Goal: Navigation & Orientation: Find specific page/section

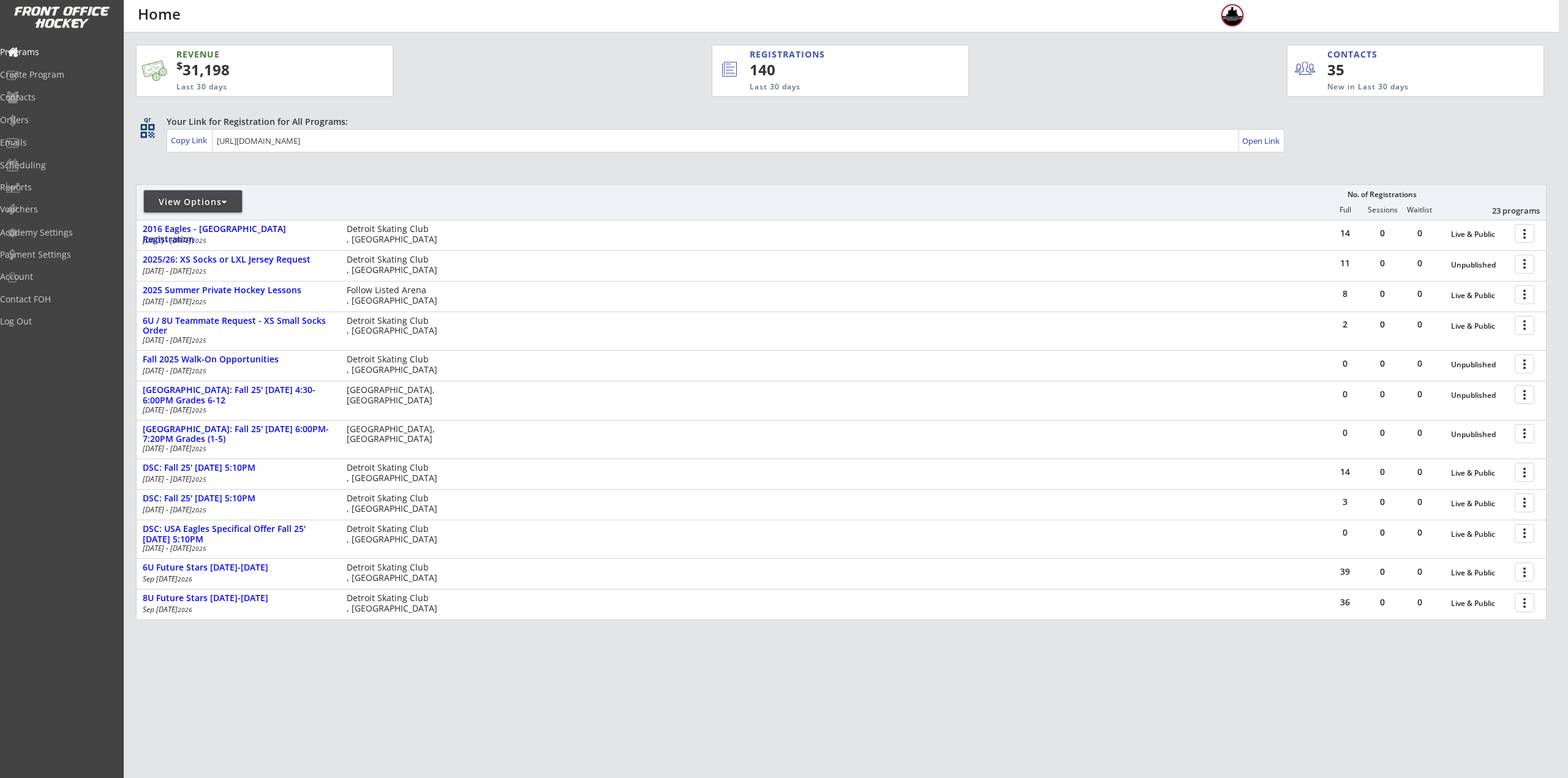
click at [200, 206] on div "View Options" at bounding box center [192, 201] width 98 height 12
select select ""Upcoming Programs""
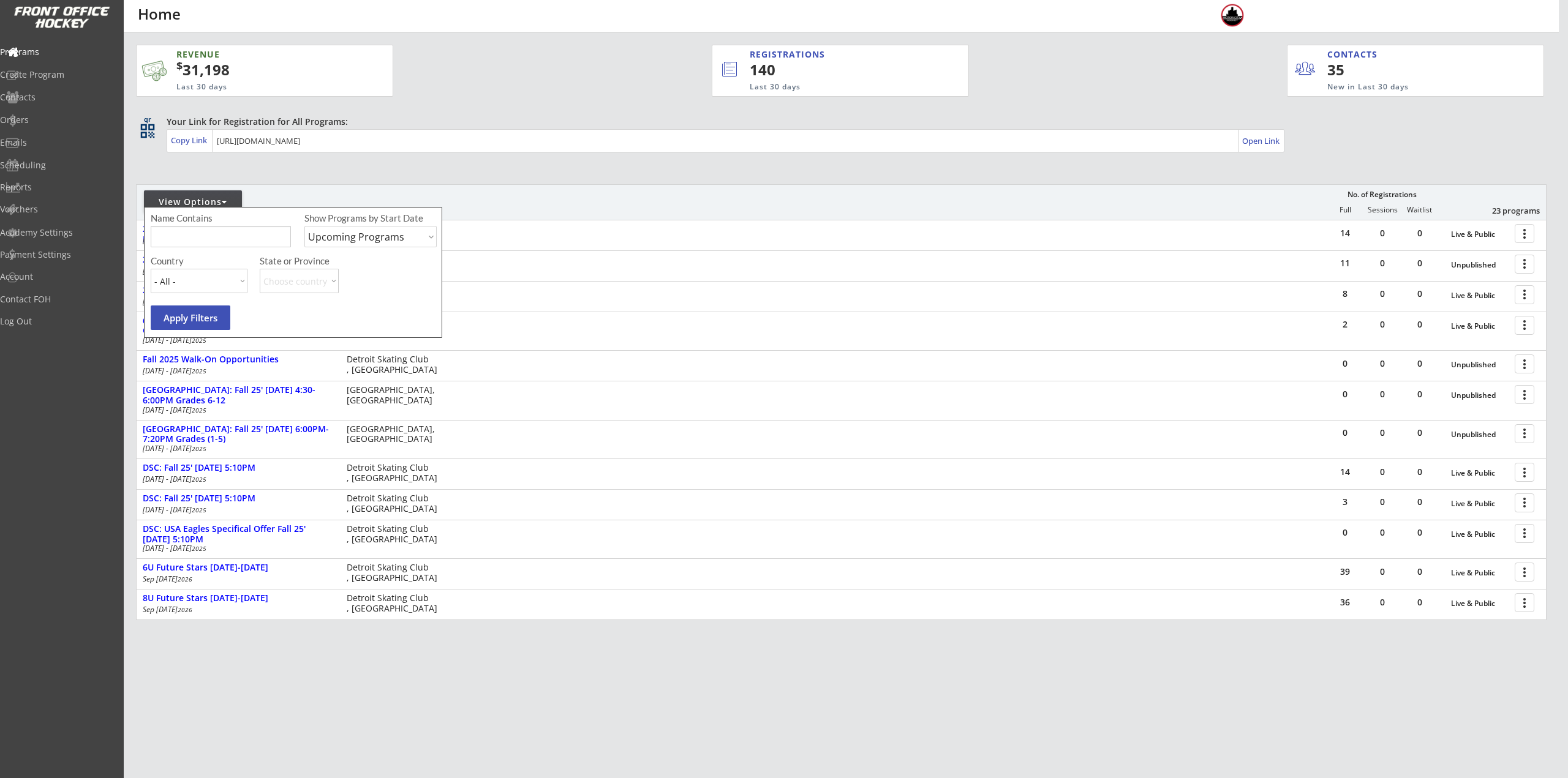
click at [209, 230] on input "input" at bounding box center [221, 237] width 140 height 22
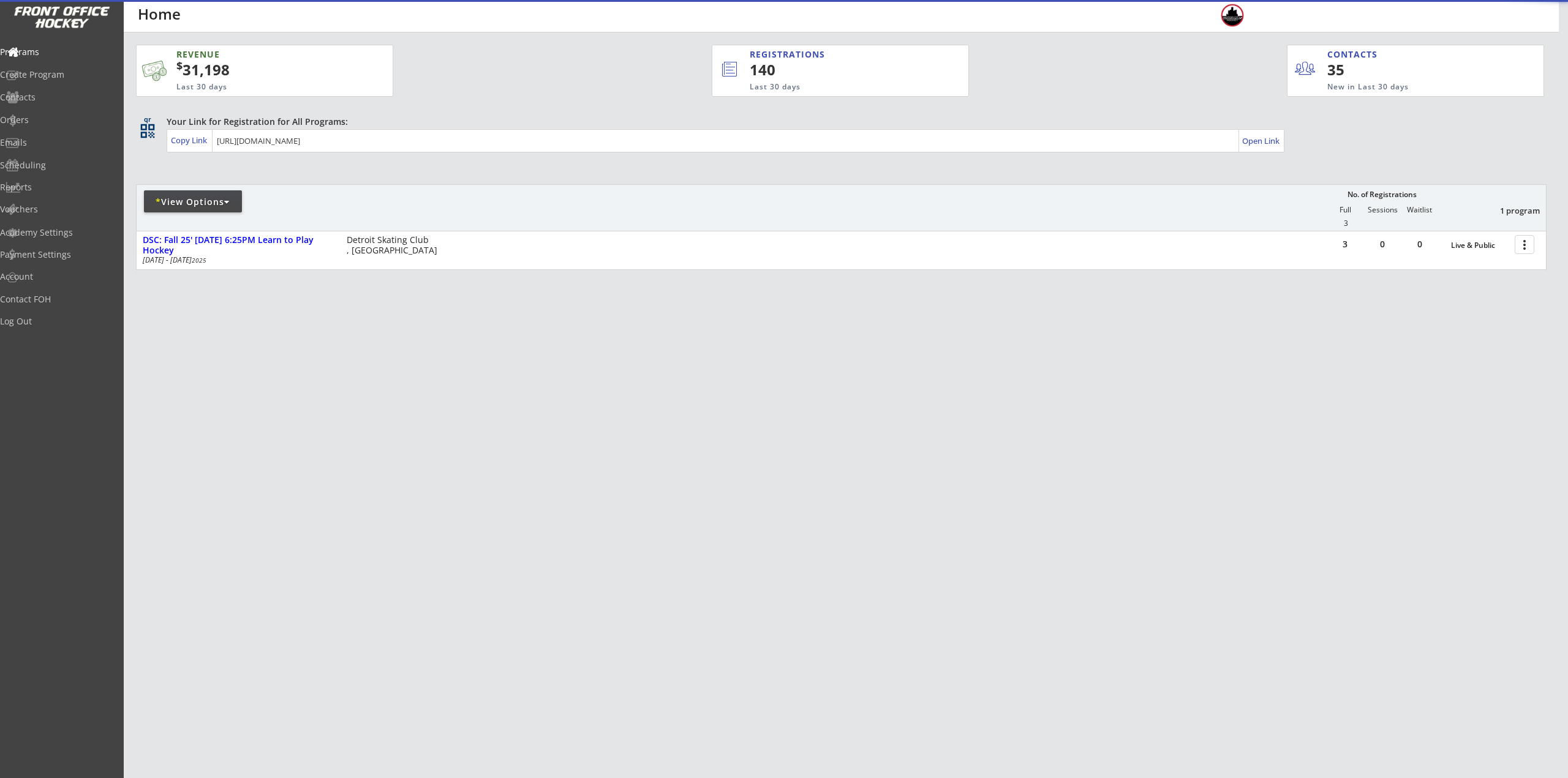
drag, startPoint x: 1200, startPoint y: 418, endPoint x: 1530, endPoint y: 350, distance: 336.9
click at [1202, 418] on div "REVENUE $ 31,198 Last 30 days REGISTRATIONS 140 Last 30 days CONTACTS 35 New in…" at bounding box center [784, 389] width 1568 height 778
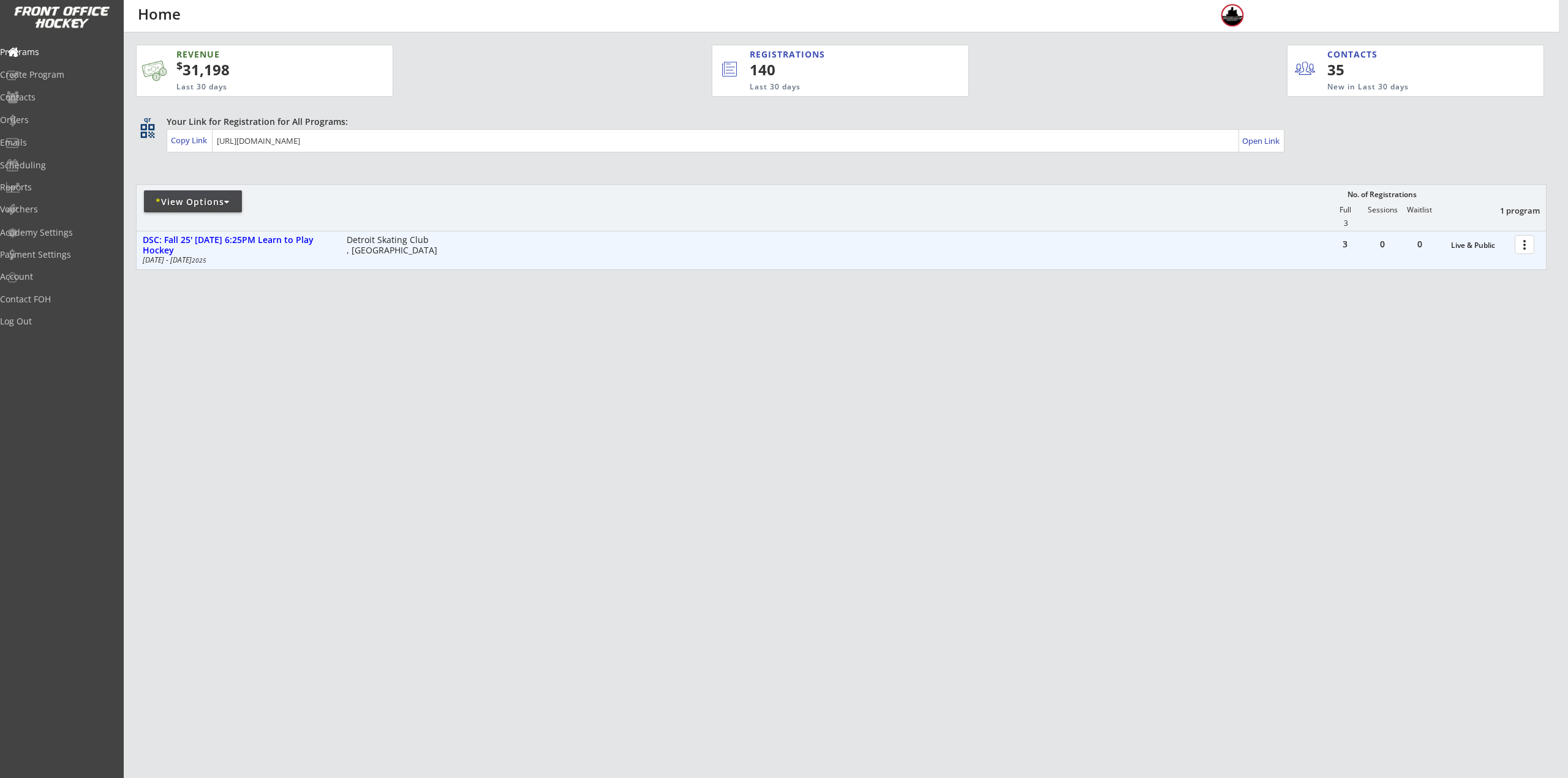
click at [1524, 254] on div "more_vert" at bounding box center [1525, 245] width 26 height 24
click at [1524, 251] on div at bounding box center [1526, 244] width 22 height 22
click at [948, 274] on div "REVENUE $ 31,198 Last 30 days REGISTRATIONS 140 Last 30 days CONTACTS 35 New in…" at bounding box center [842, 215] width 1411 height 366
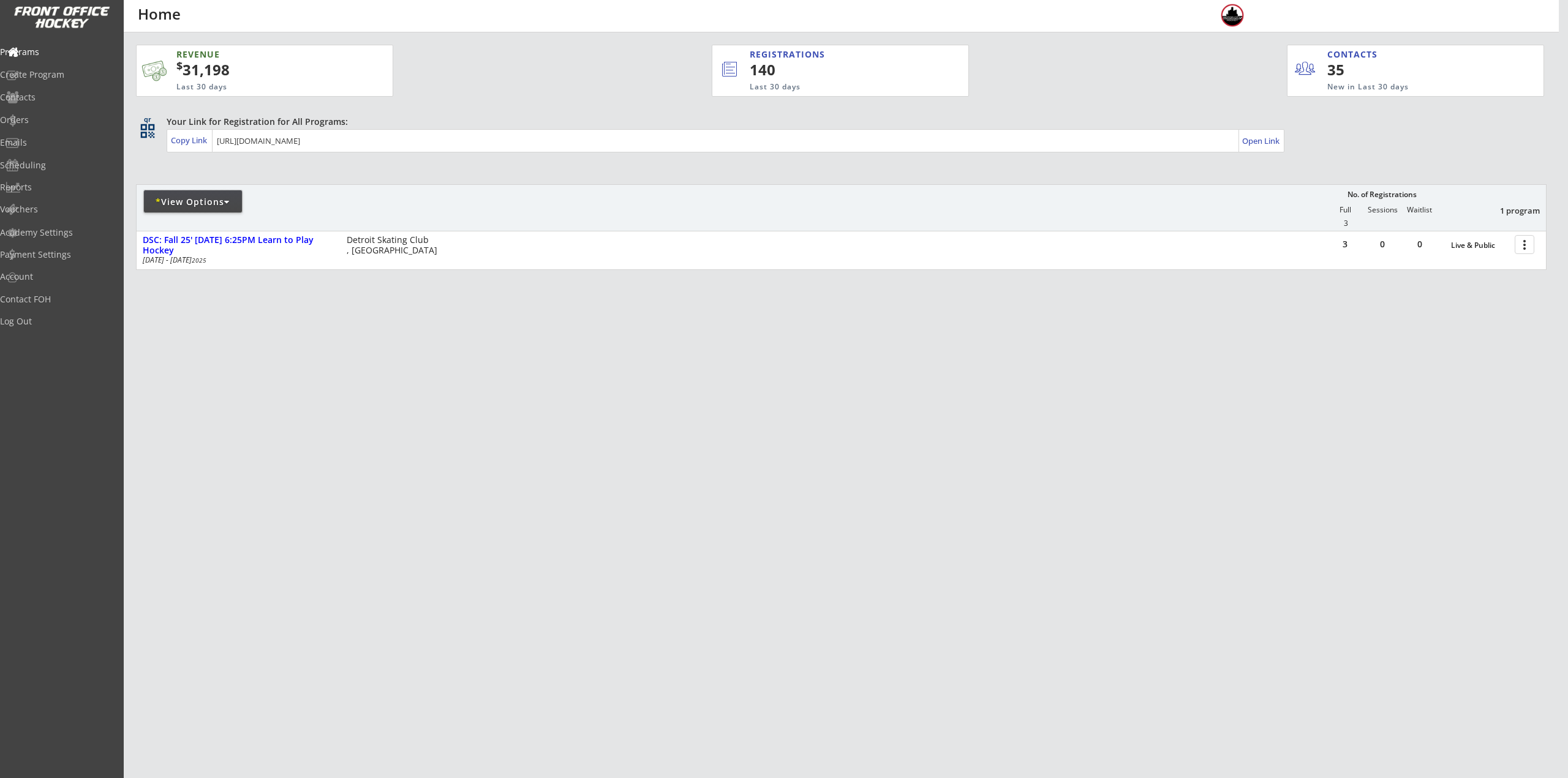
click at [172, 212] on div "* View Options" at bounding box center [192, 201] width 98 height 22
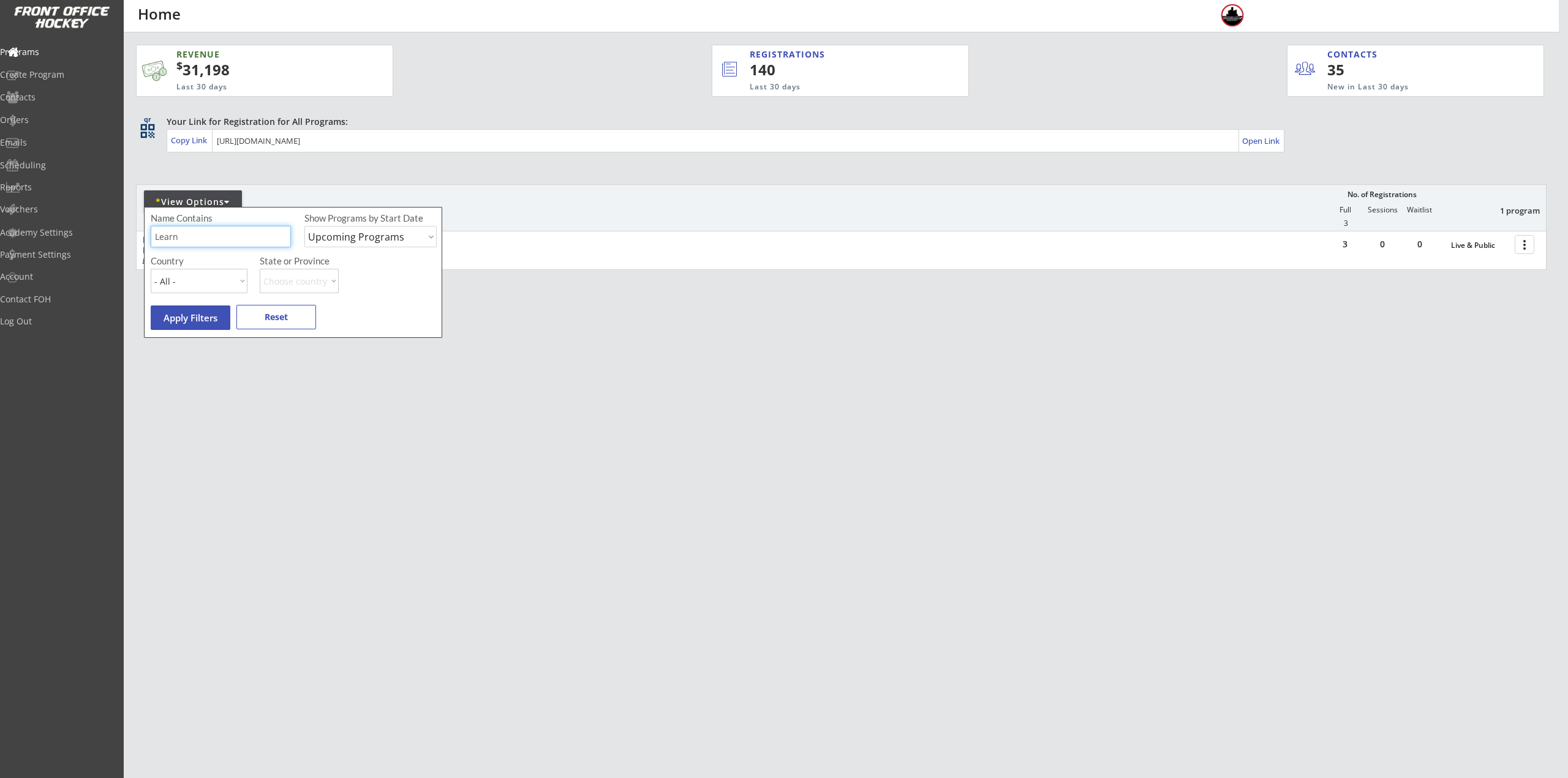
drag, startPoint x: 200, startPoint y: 239, endPoint x: 116, endPoint y: 240, distance: 84.0
click at [118, 240] on body "REVENUE $ 31,198 Last 30 days REGISTRATIONS 140 Last 30 days CONTACTS 35 New in…" at bounding box center [784, 389] width 1568 height 778
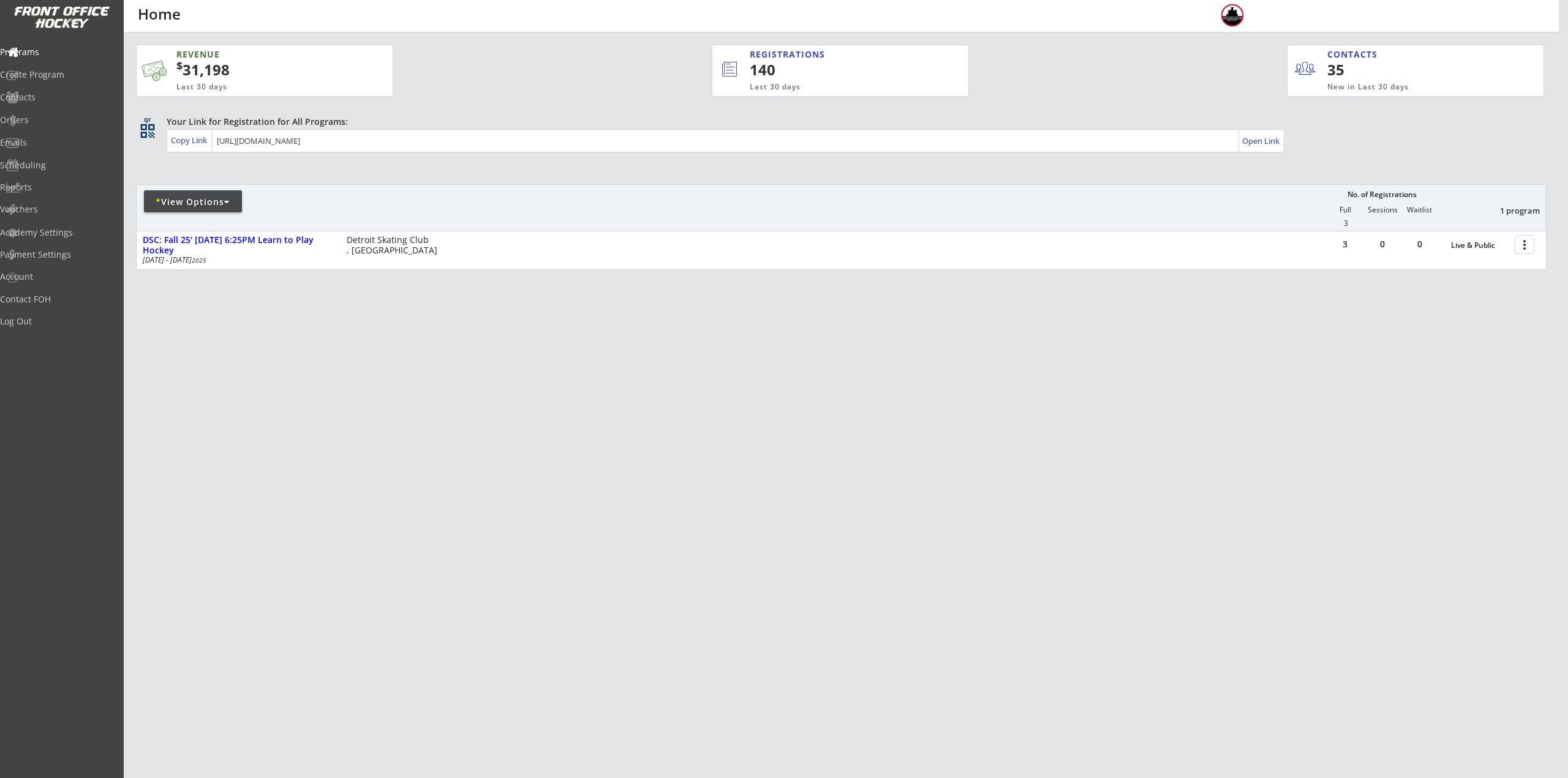
click at [224, 195] on div "* View Options" at bounding box center [192, 201] width 98 height 22
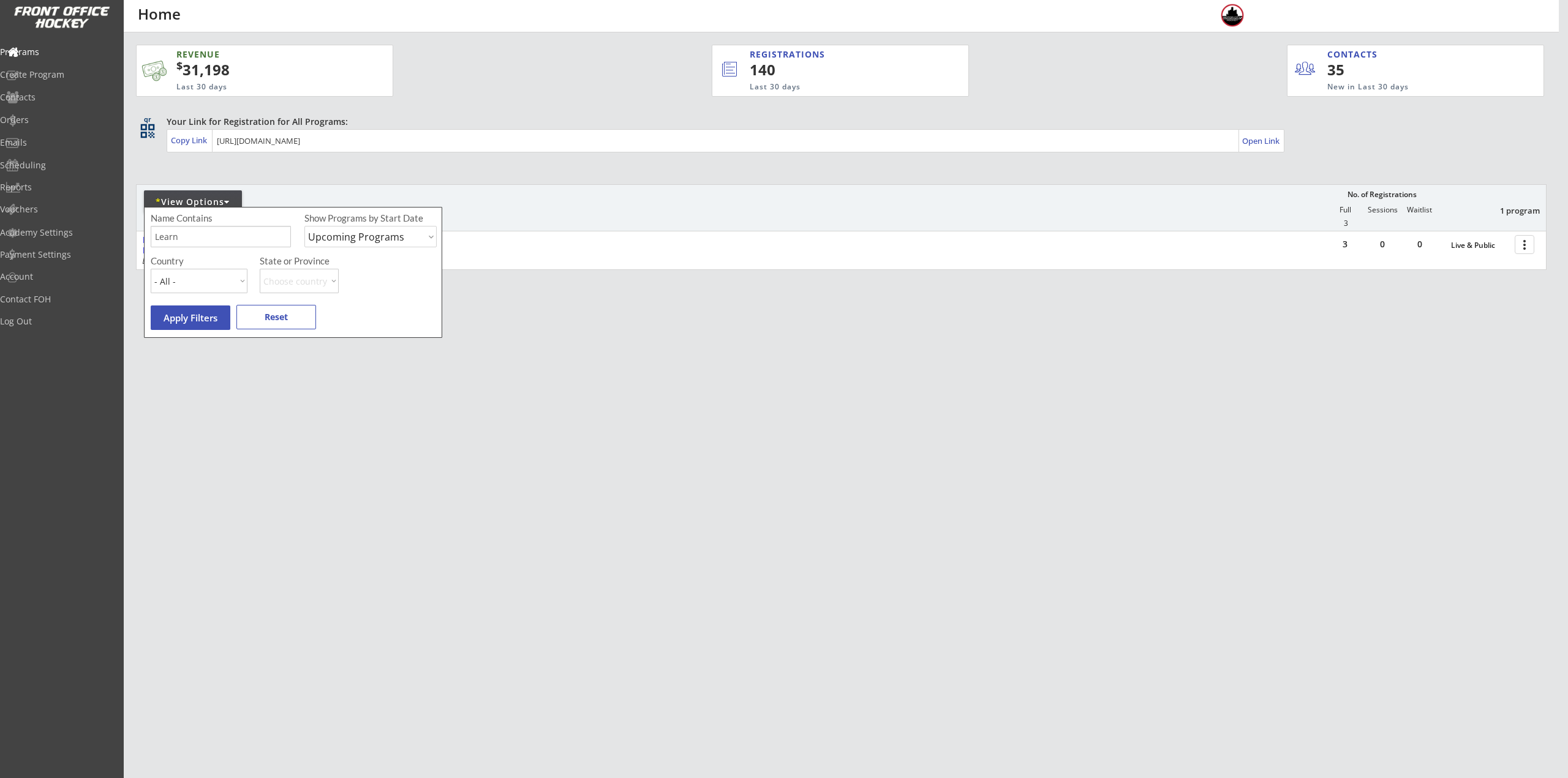
drag, startPoint x: 210, startPoint y: 230, endPoint x: 210, endPoint y: 238, distance: 8.0
click at [210, 237] on input "input" at bounding box center [221, 237] width 140 height 22
type input "L"
type input "Sunday"
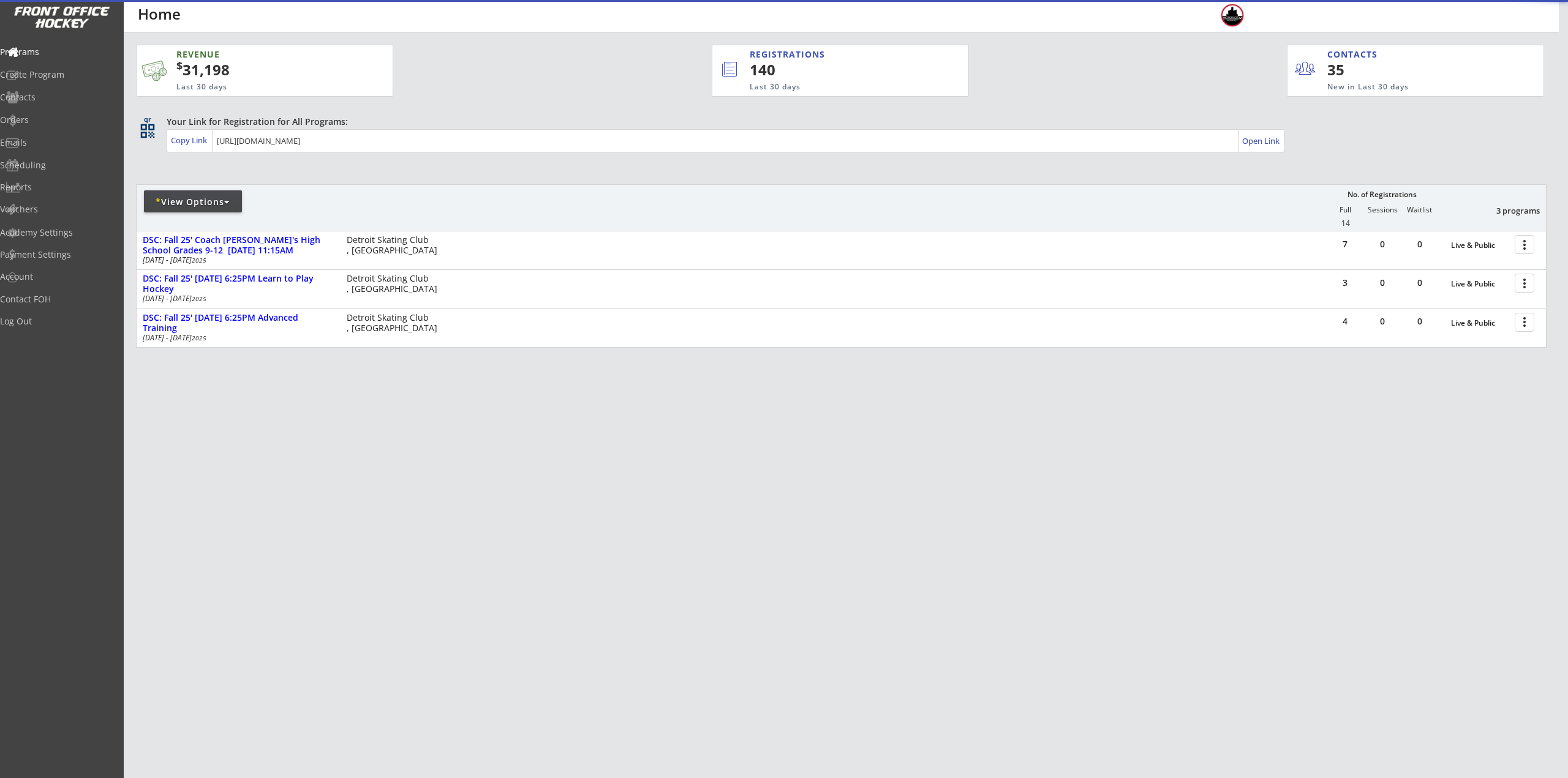
click at [494, 553] on div "REVENUE $ 31,198 Last 30 days REGISTRATIONS 140 Last 30 days CONTACTS 35 New in…" at bounding box center [784, 389] width 1568 height 778
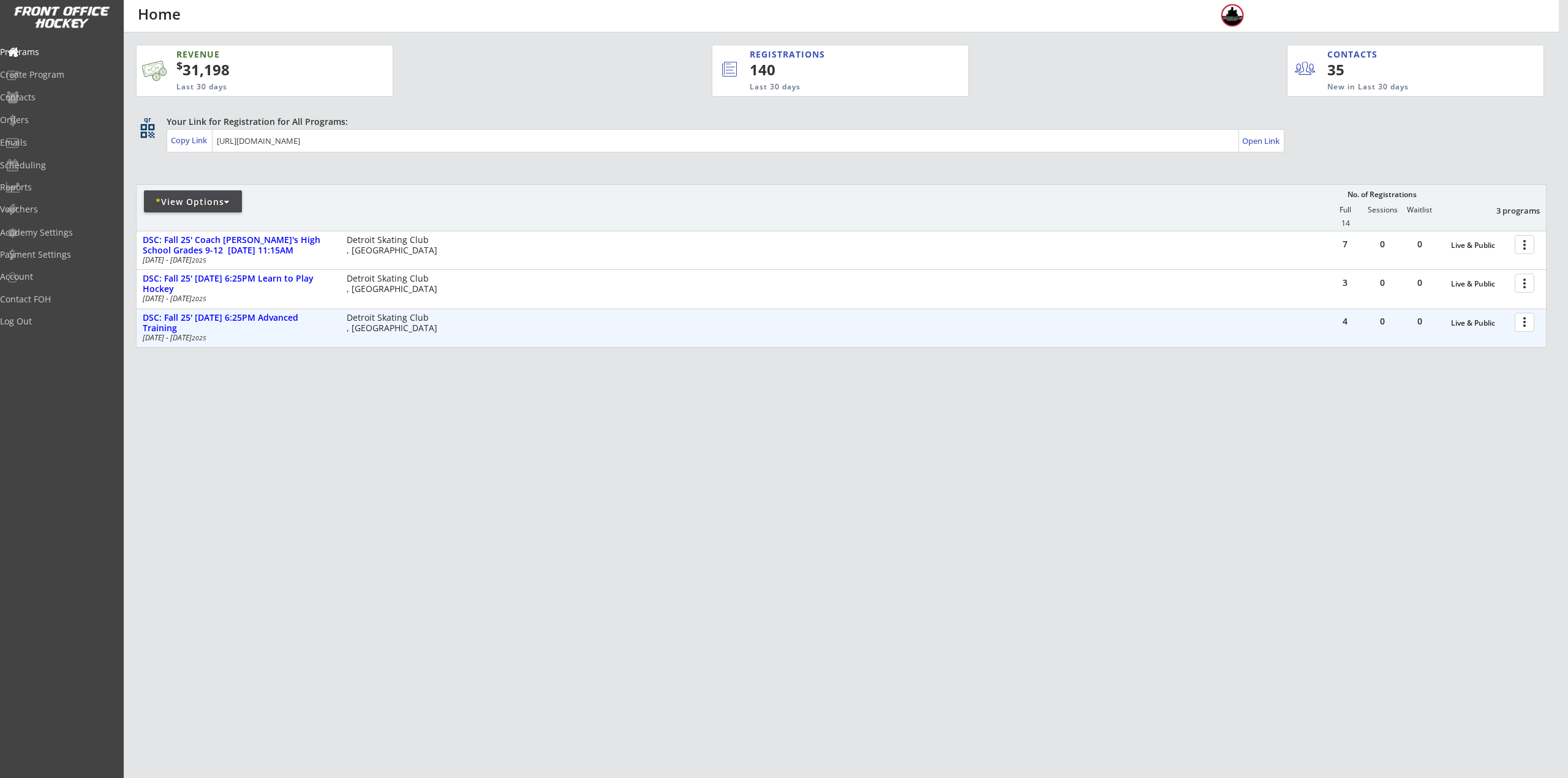
click at [1526, 323] on div at bounding box center [1526, 322] width 22 height 22
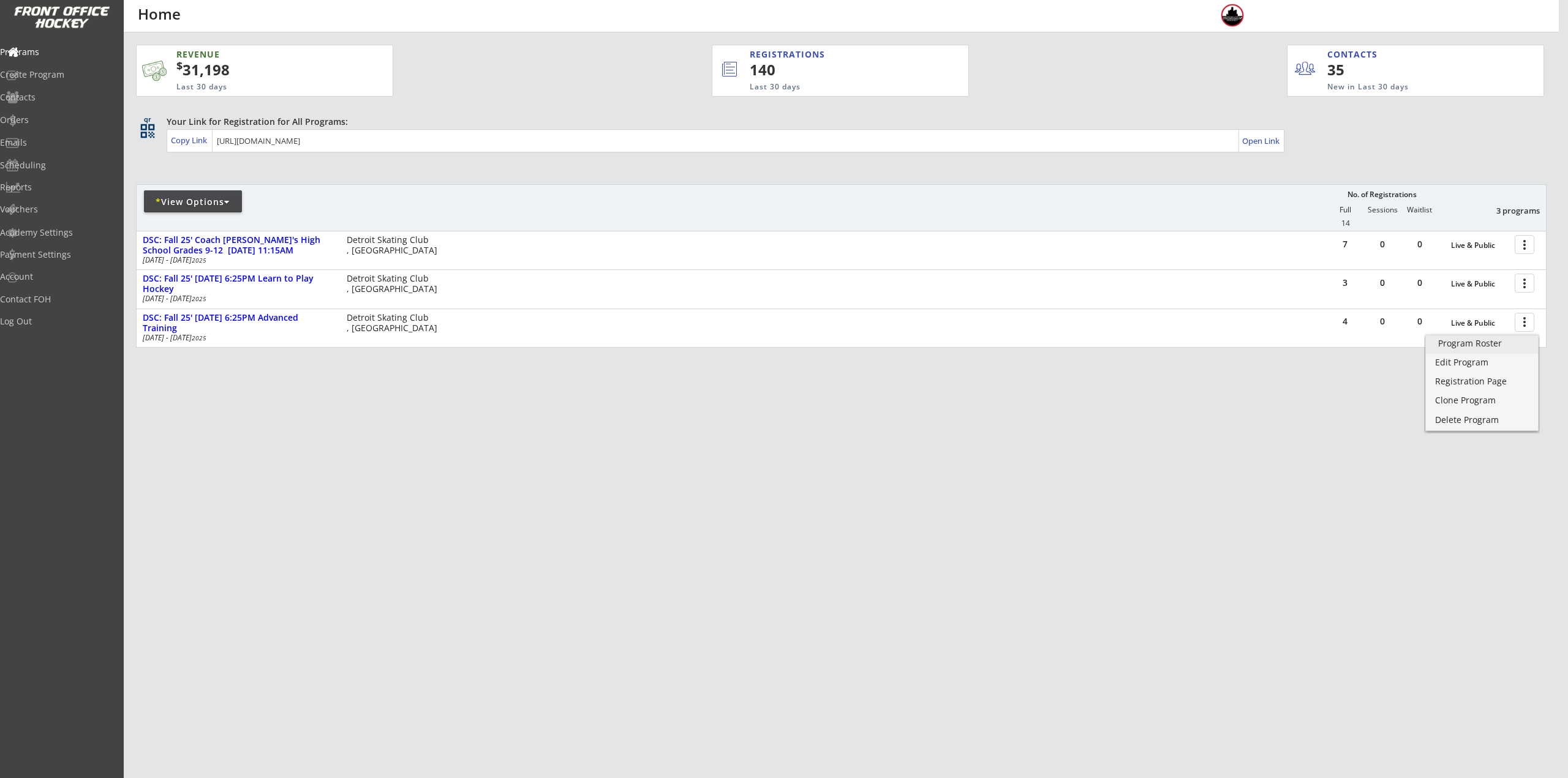
click at [1484, 348] on div "Program Roster" at bounding box center [1482, 343] width 88 height 8
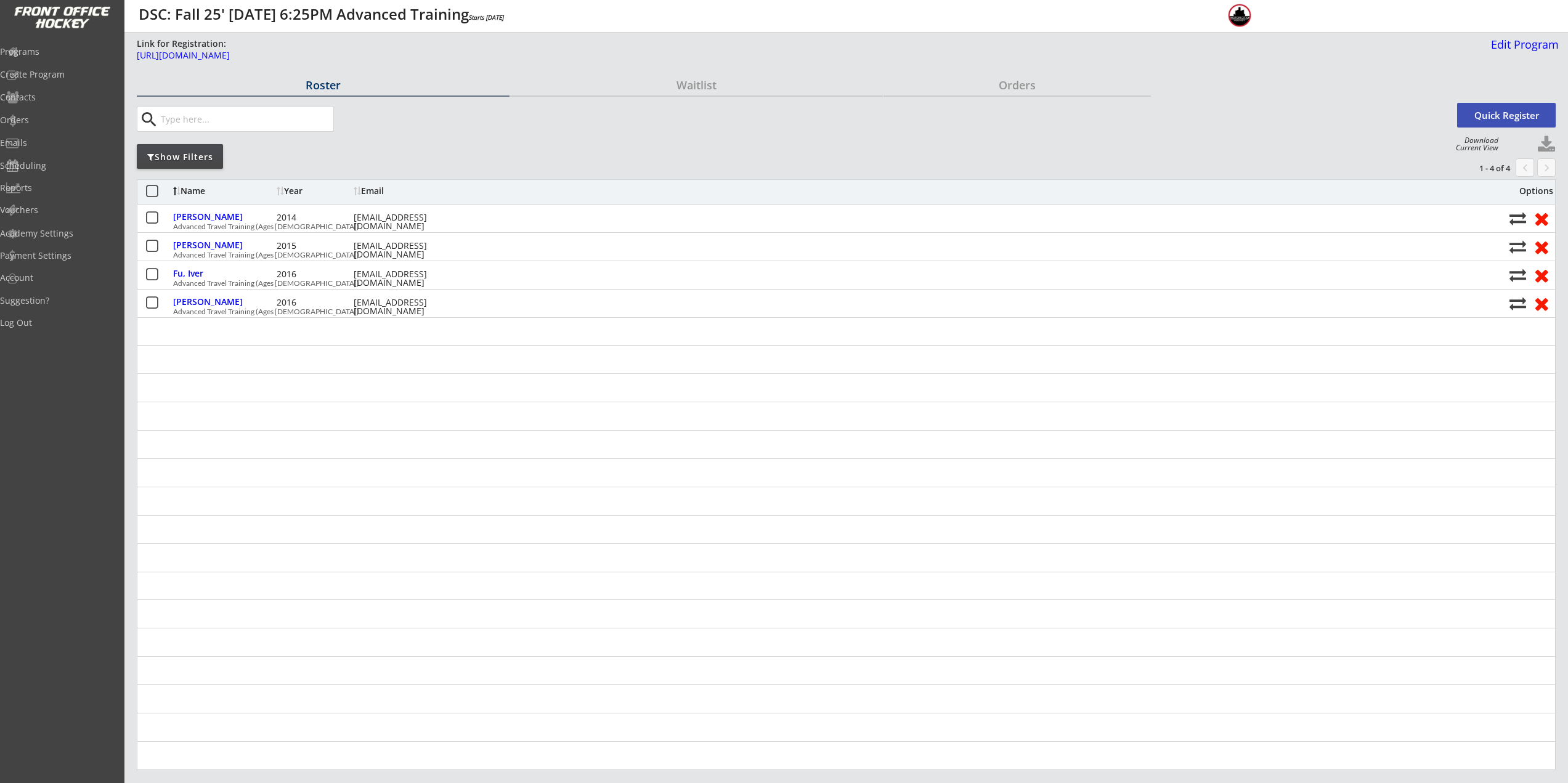
drag, startPoint x: 711, startPoint y: 389, endPoint x: 700, endPoint y: 385, distance: 11.7
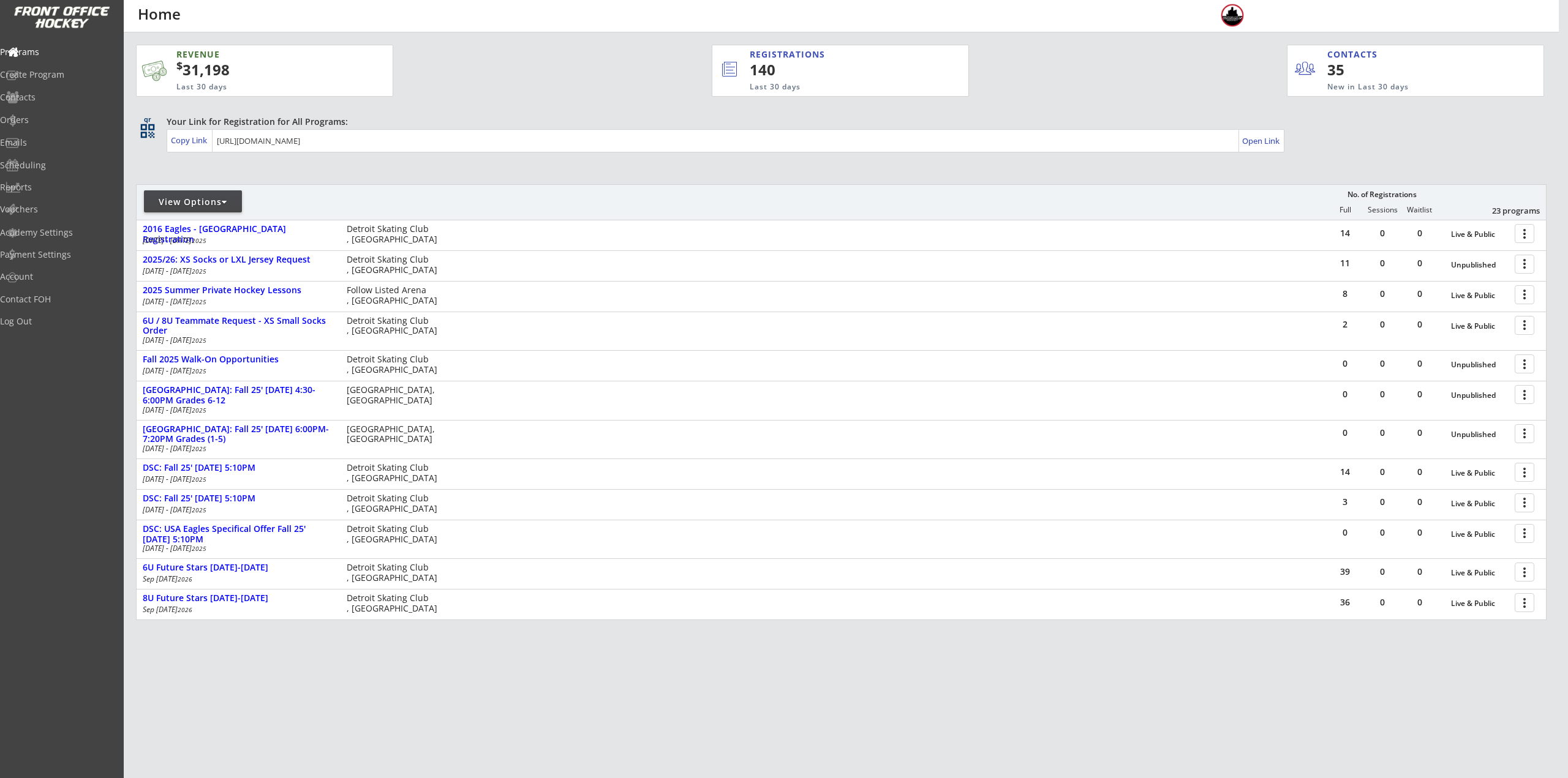
click at [214, 201] on div "View Options" at bounding box center [192, 201] width 98 height 12
select select ""Upcoming Programs""
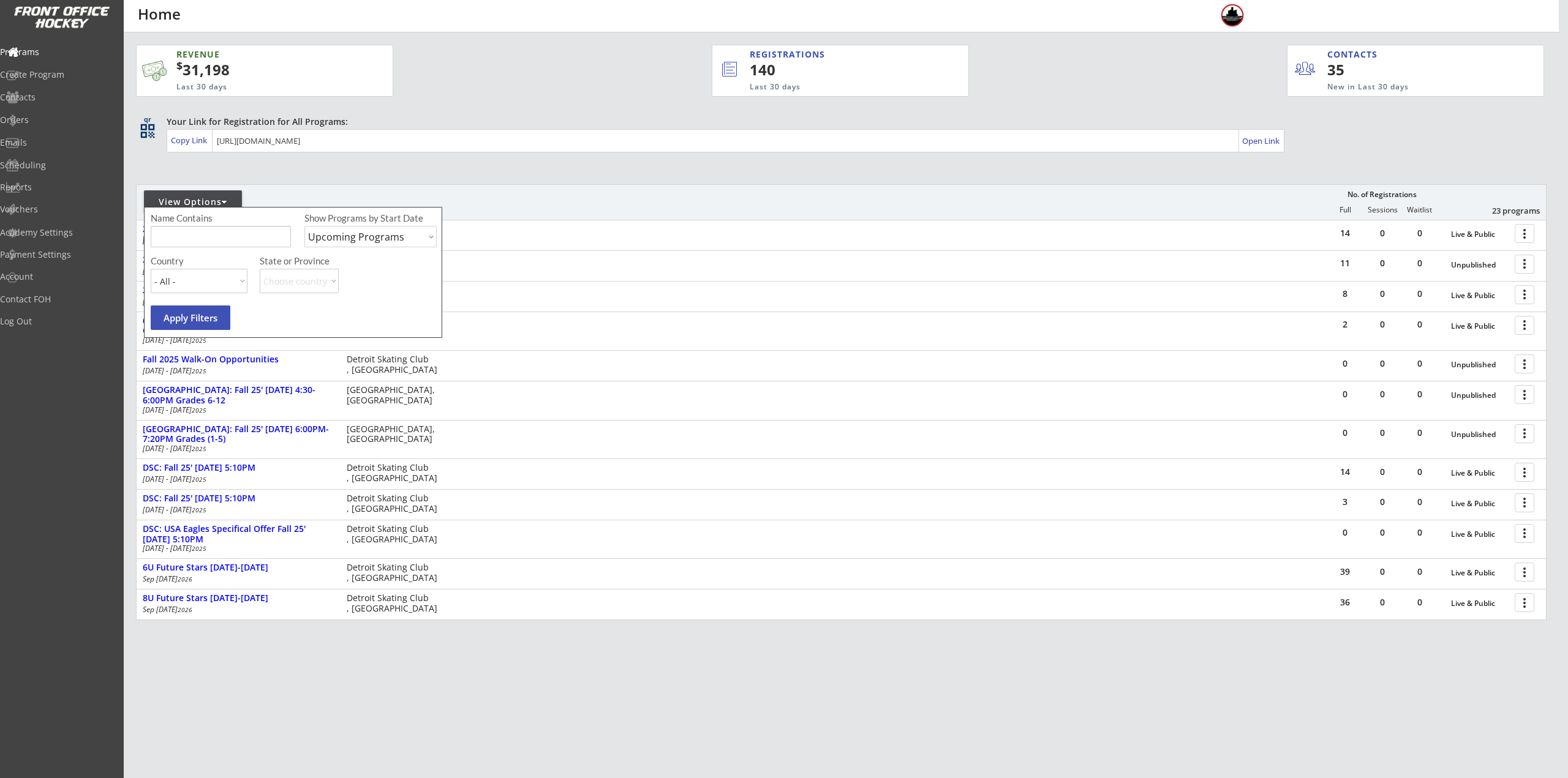
click at [213, 231] on input "input" at bounding box center [221, 237] width 140 height 22
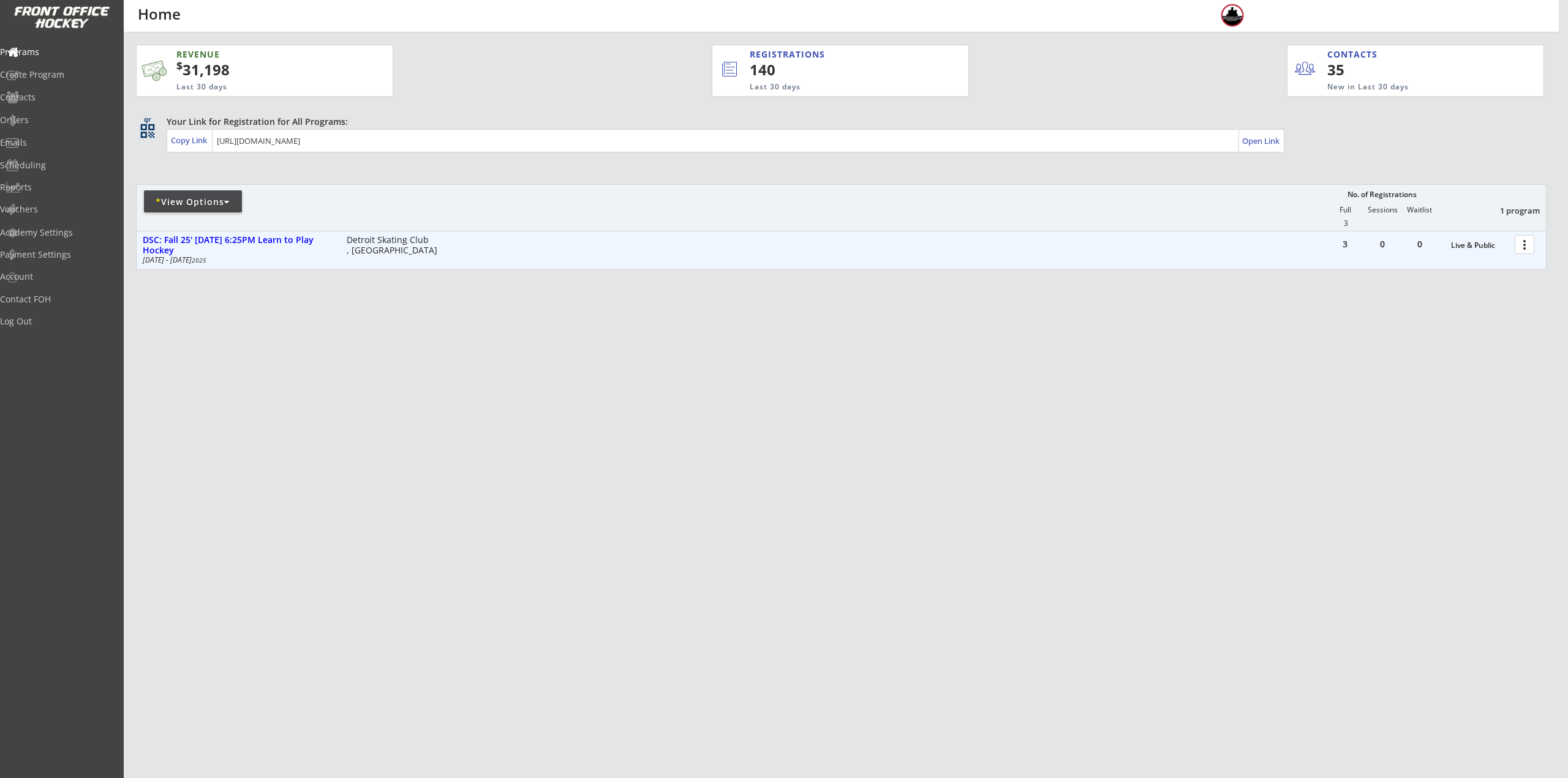
click at [1523, 242] on div at bounding box center [1526, 244] width 22 height 22
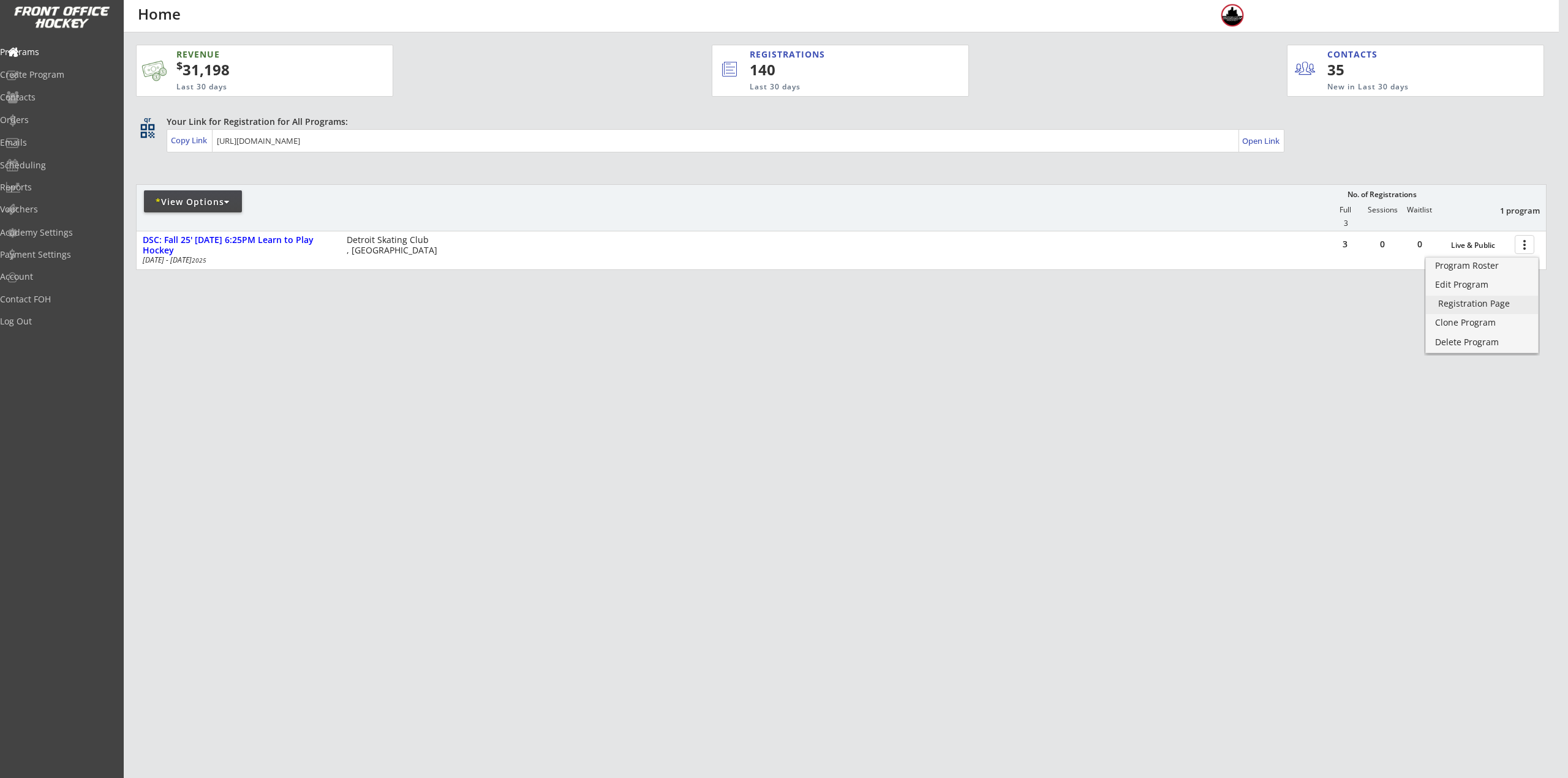
click at [1497, 300] on div "Registration Page" at bounding box center [1482, 303] width 88 height 8
click at [162, 203] on div "* View Options" at bounding box center [192, 201] width 98 height 12
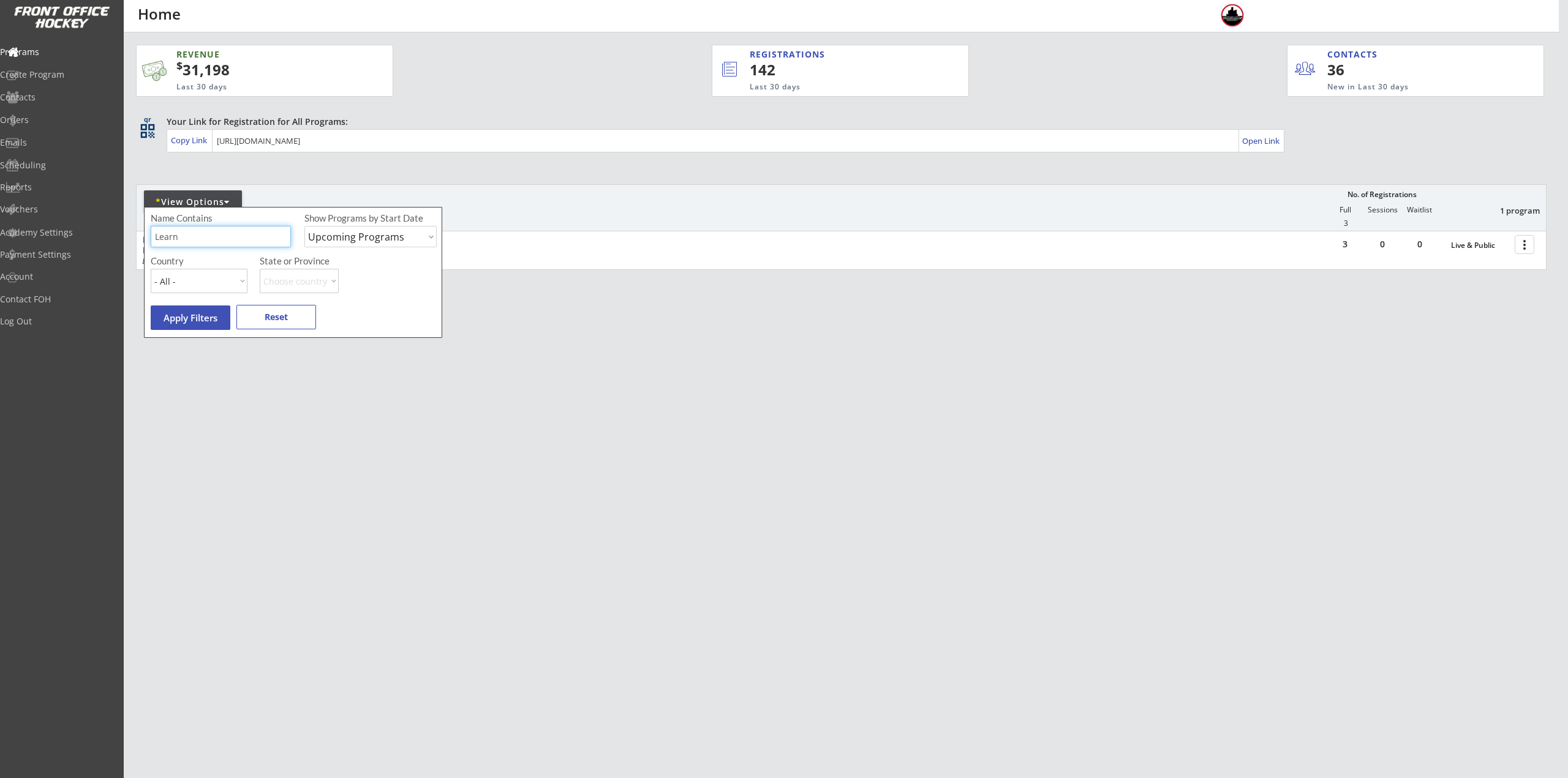
click at [180, 242] on input "input" at bounding box center [221, 237] width 140 height 22
type input "L"
type input "6U"
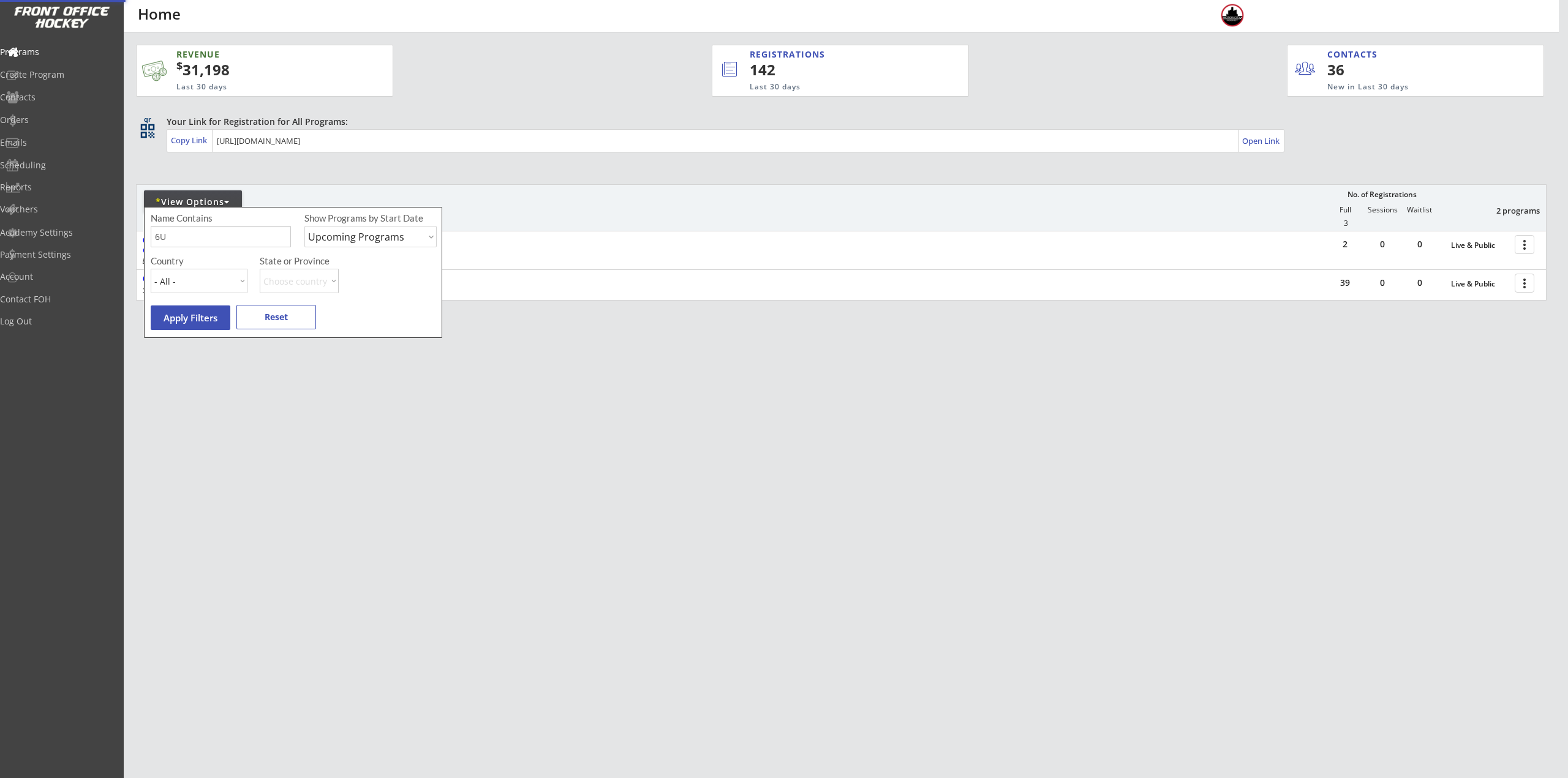
click at [968, 459] on div "REVENUE $ 31,198 Last 30 days REGISTRATIONS 142 Last 30 days CONTACTS 36 New in…" at bounding box center [784, 389] width 1568 height 778
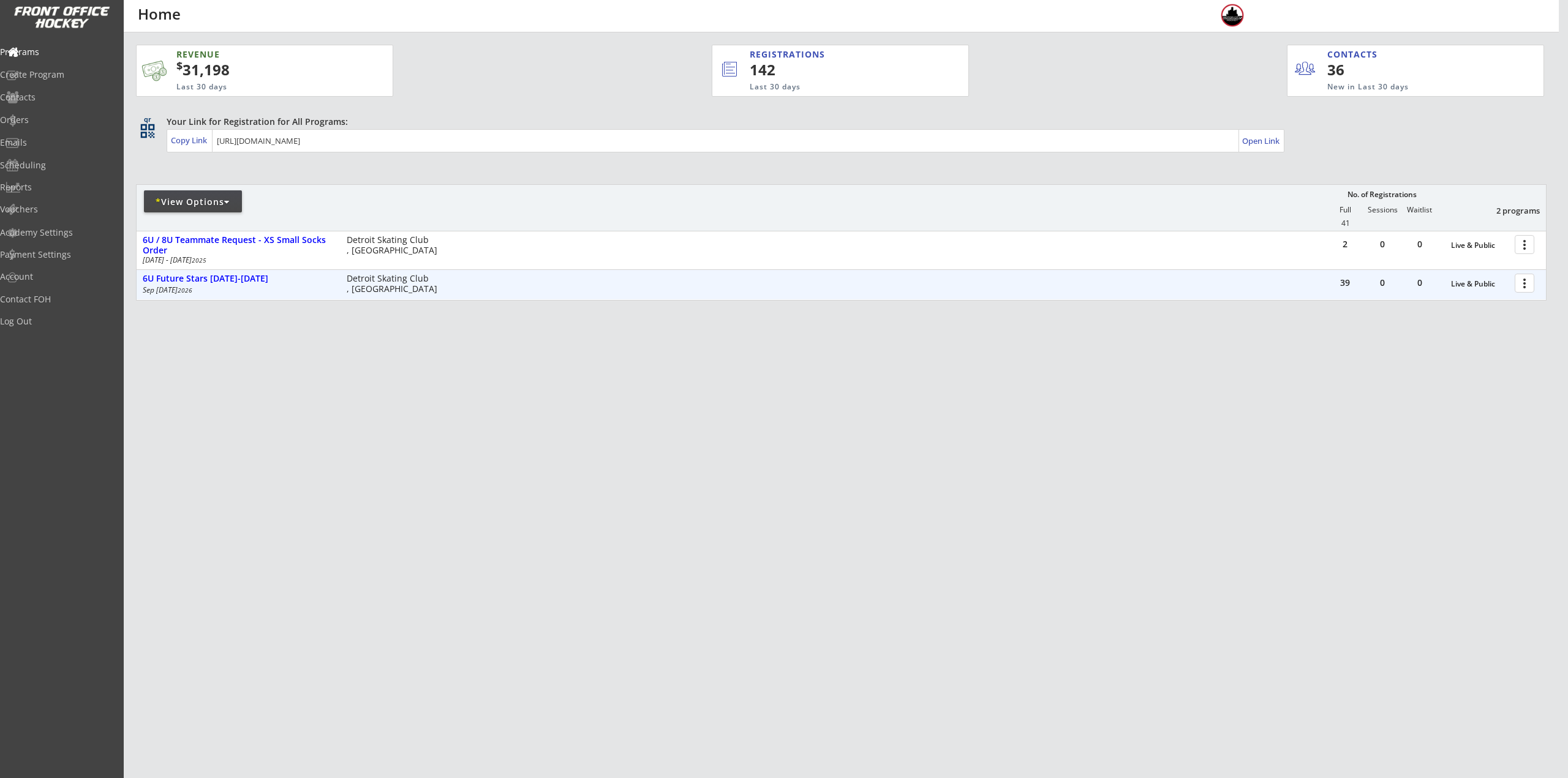
click at [1530, 285] on div at bounding box center [1526, 283] width 22 height 22
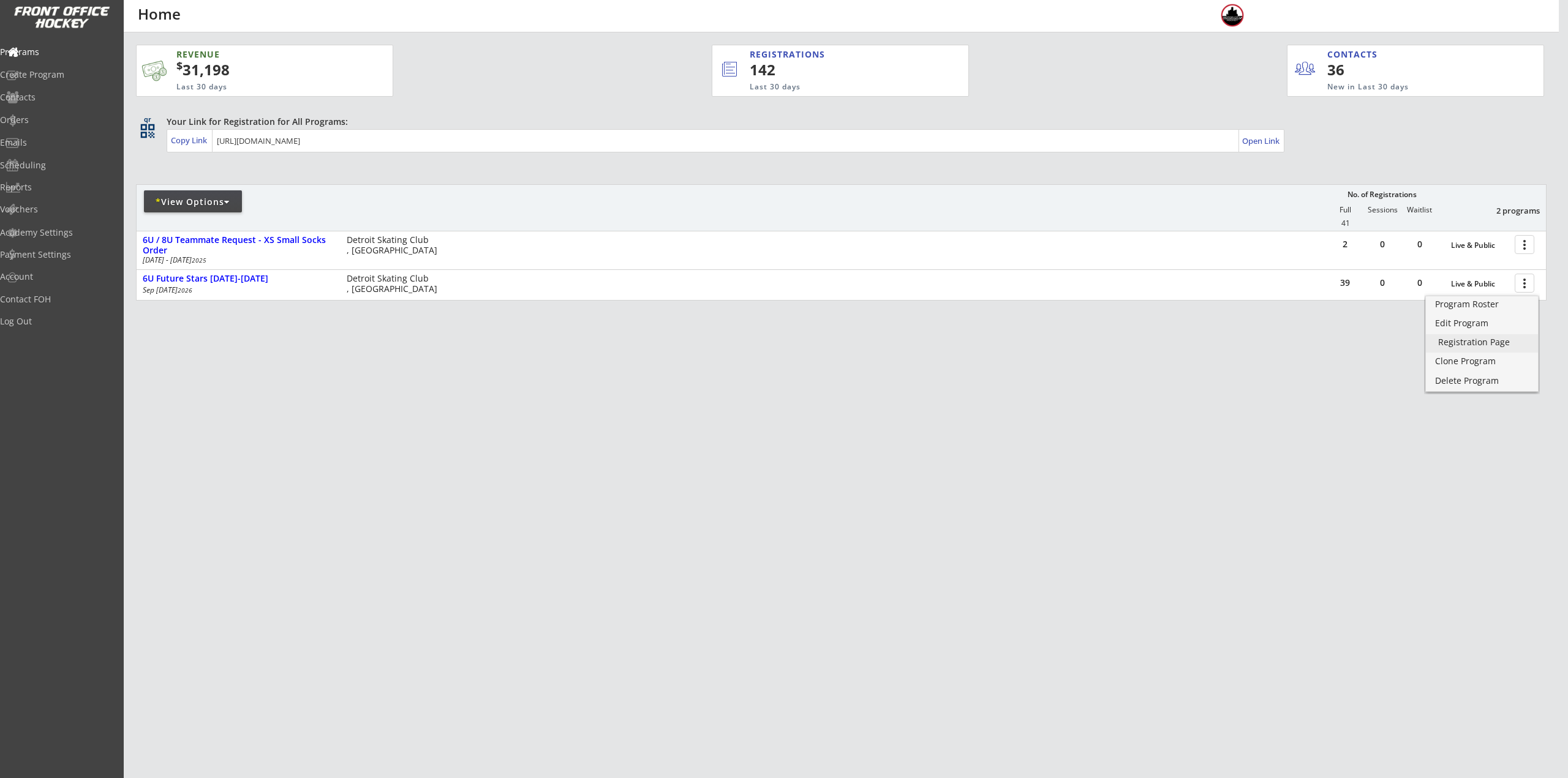
click at [1477, 344] on div "Registration Page" at bounding box center [1482, 342] width 88 height 8
